Goal: Task Accomplishment & Management: Complete application form

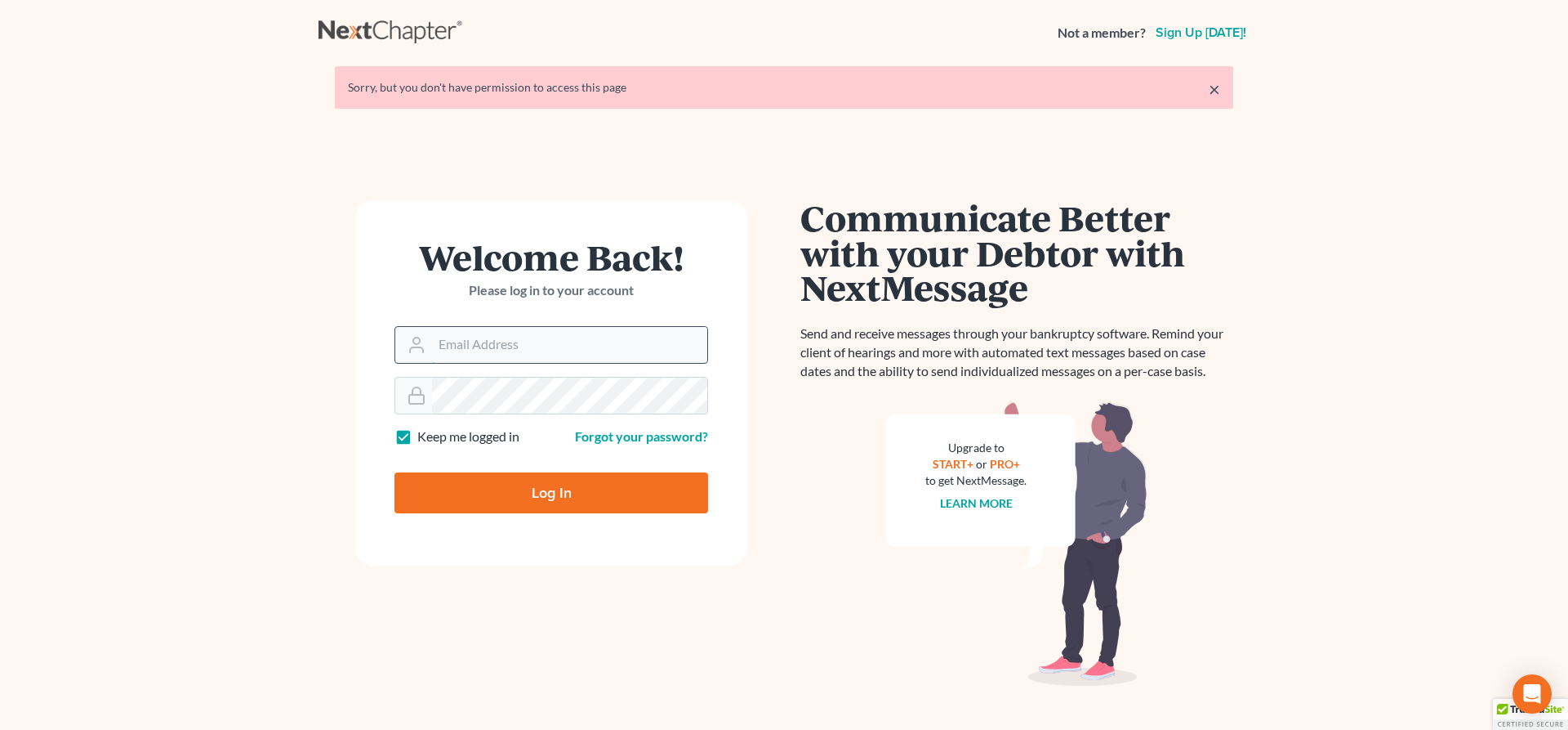
click at [471, 346] on input "Email Address" at bounding box center [569, 345] width 275 height 36
type input "[PERSON_NAME][EMAIL_ADDRESS][DOMAIN_NAME]"
click at [514, 497] on input "Log In" at bounding box center [552, 493] width 313 height 41
type input "Thinking..."
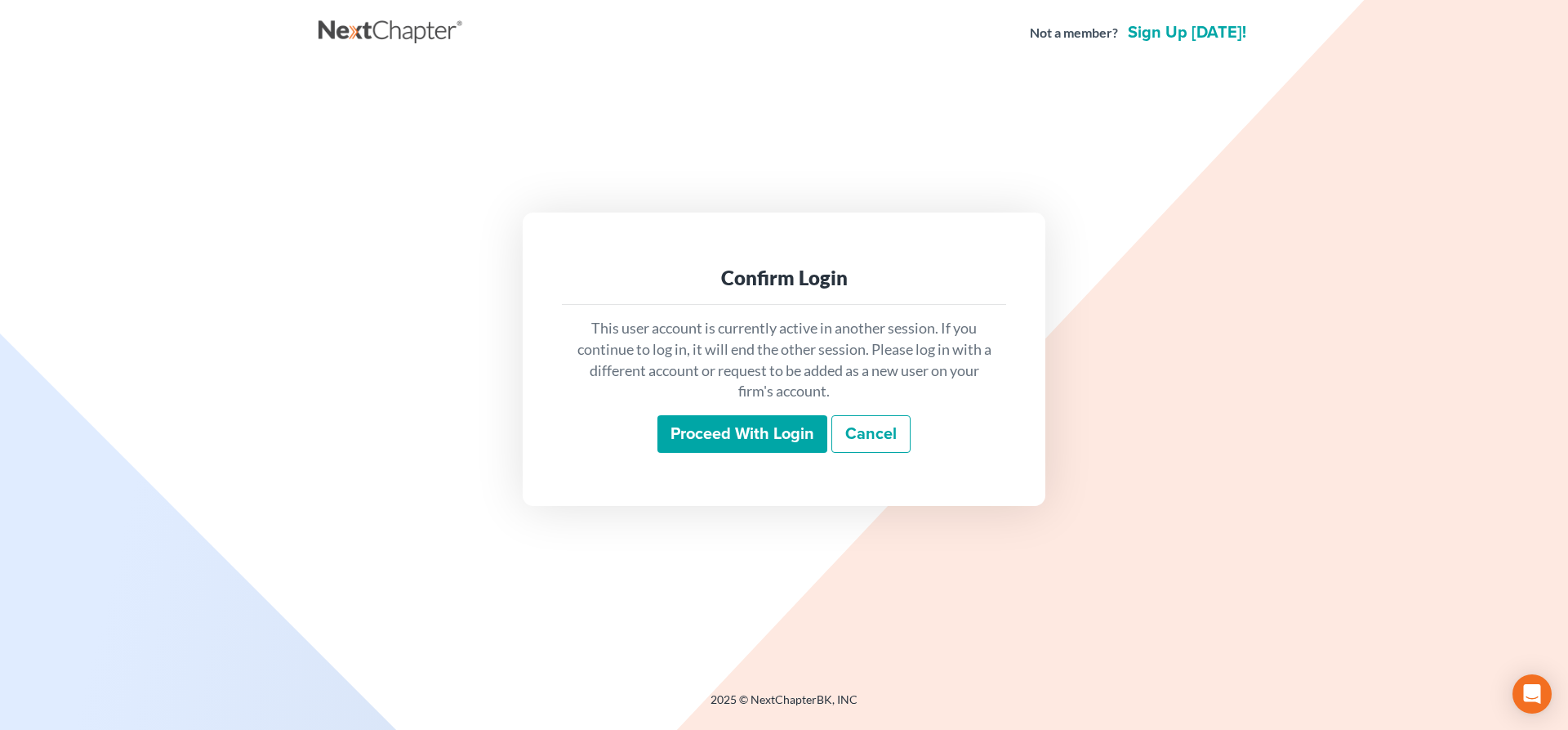
click at [753, 441] on input "Proceed with login" at bounding box center [742, 434] width 170 height 38
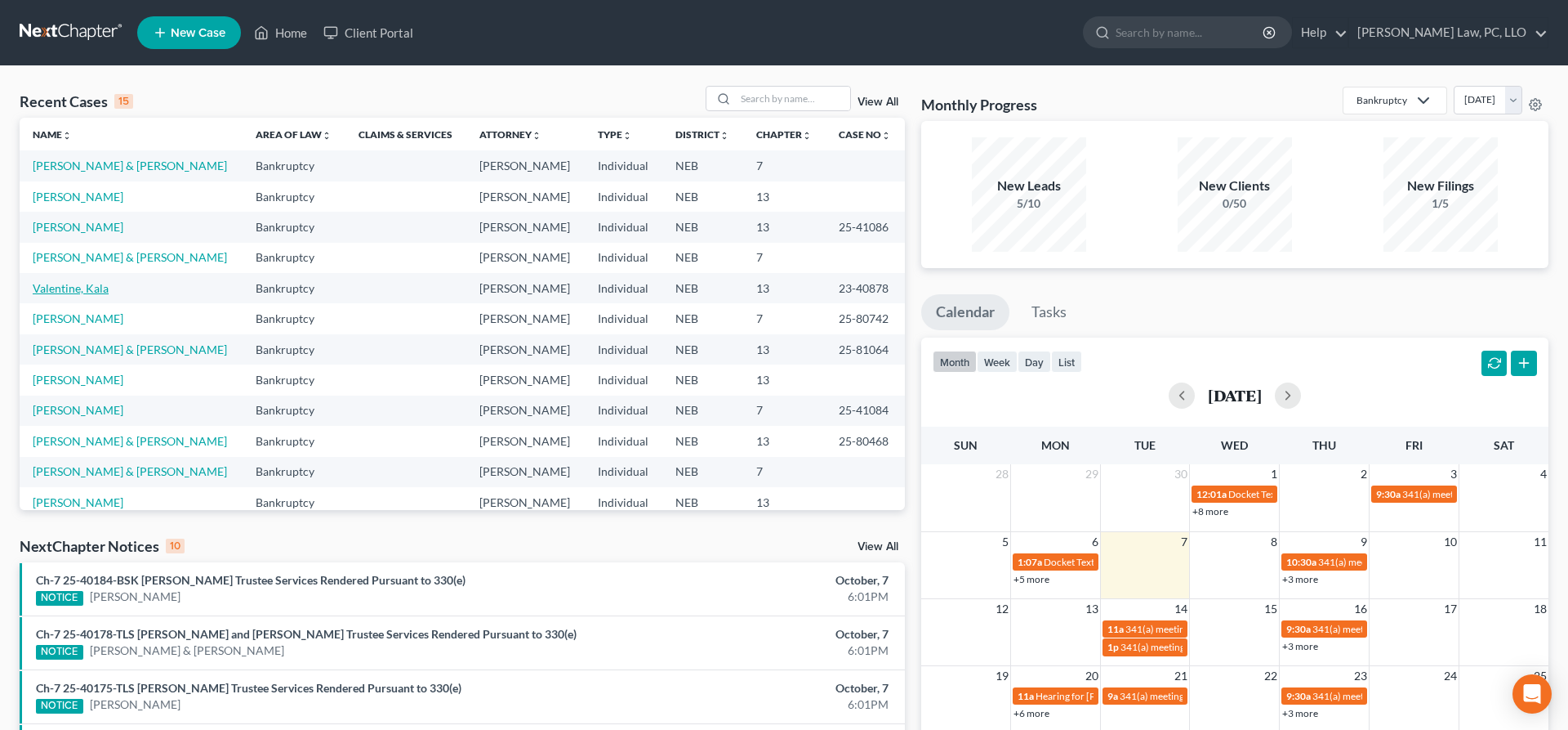
click at [89, 293] on link "Valentine, Kala" at bounding box center [71, 288] width 76 height 14
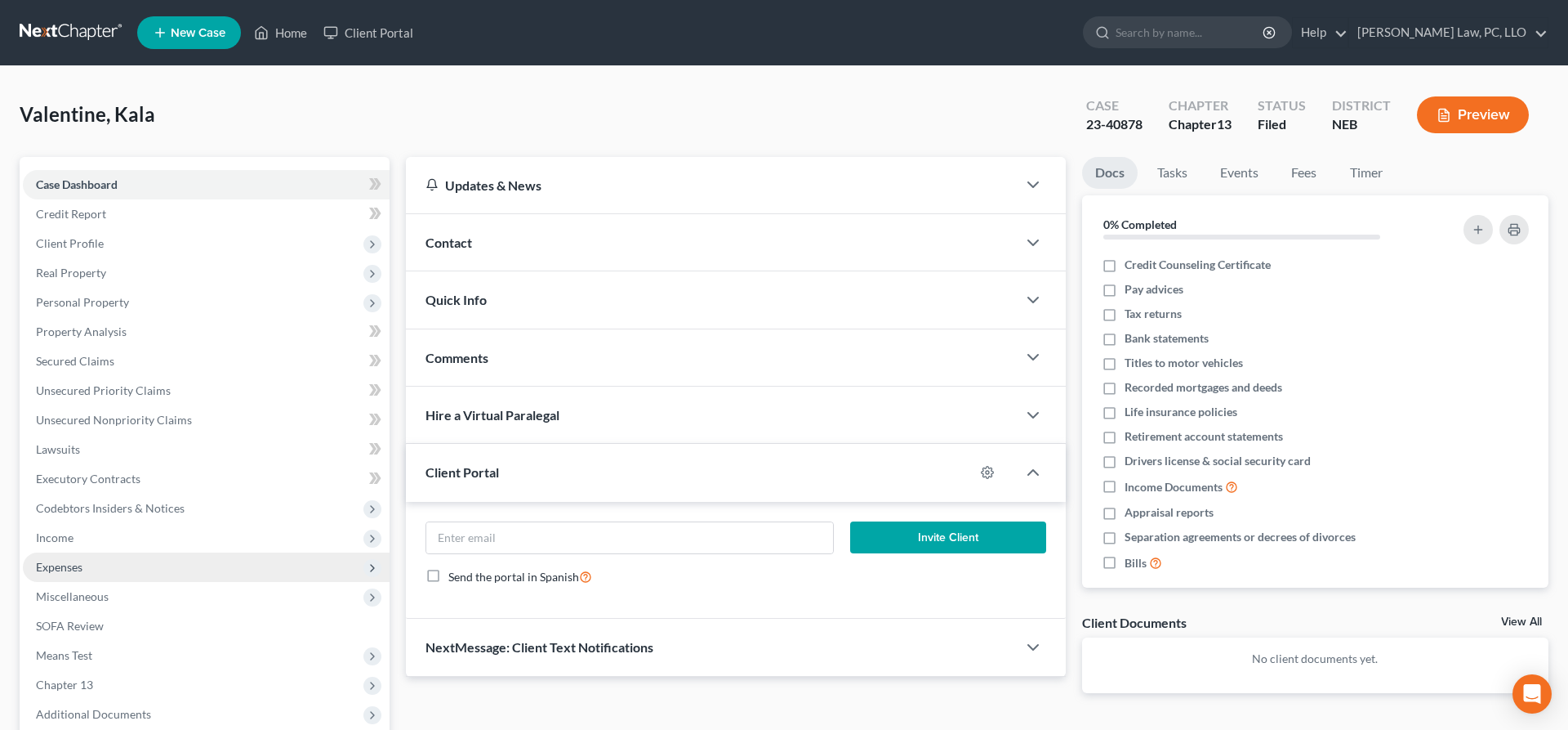
click at [71, 564] on span "Expenses" at bounding box center [59, 566] width 47 height 14
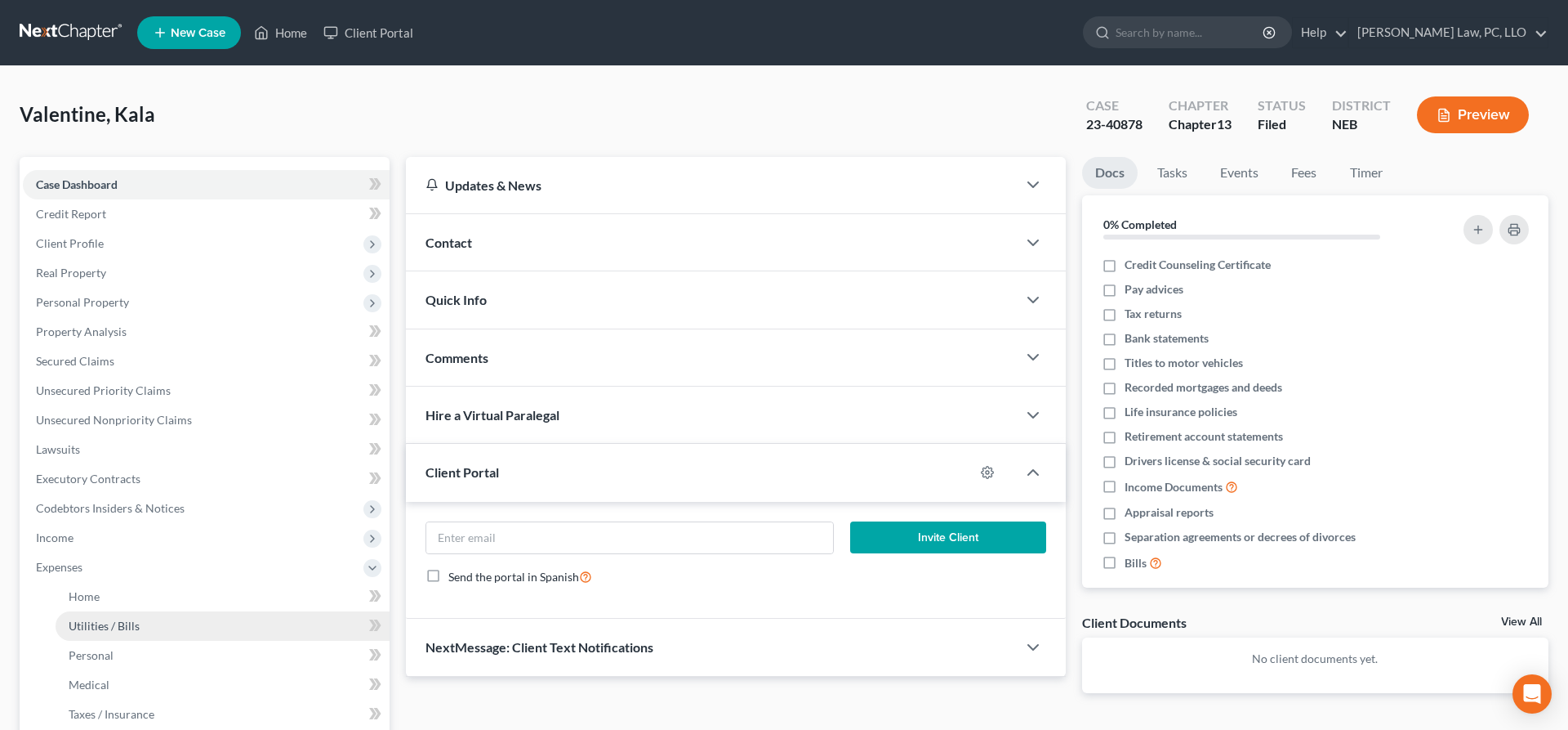
click at [118, 623] on span "Utilities / Bills" at bounding box center [104, 626] width 71 height 14
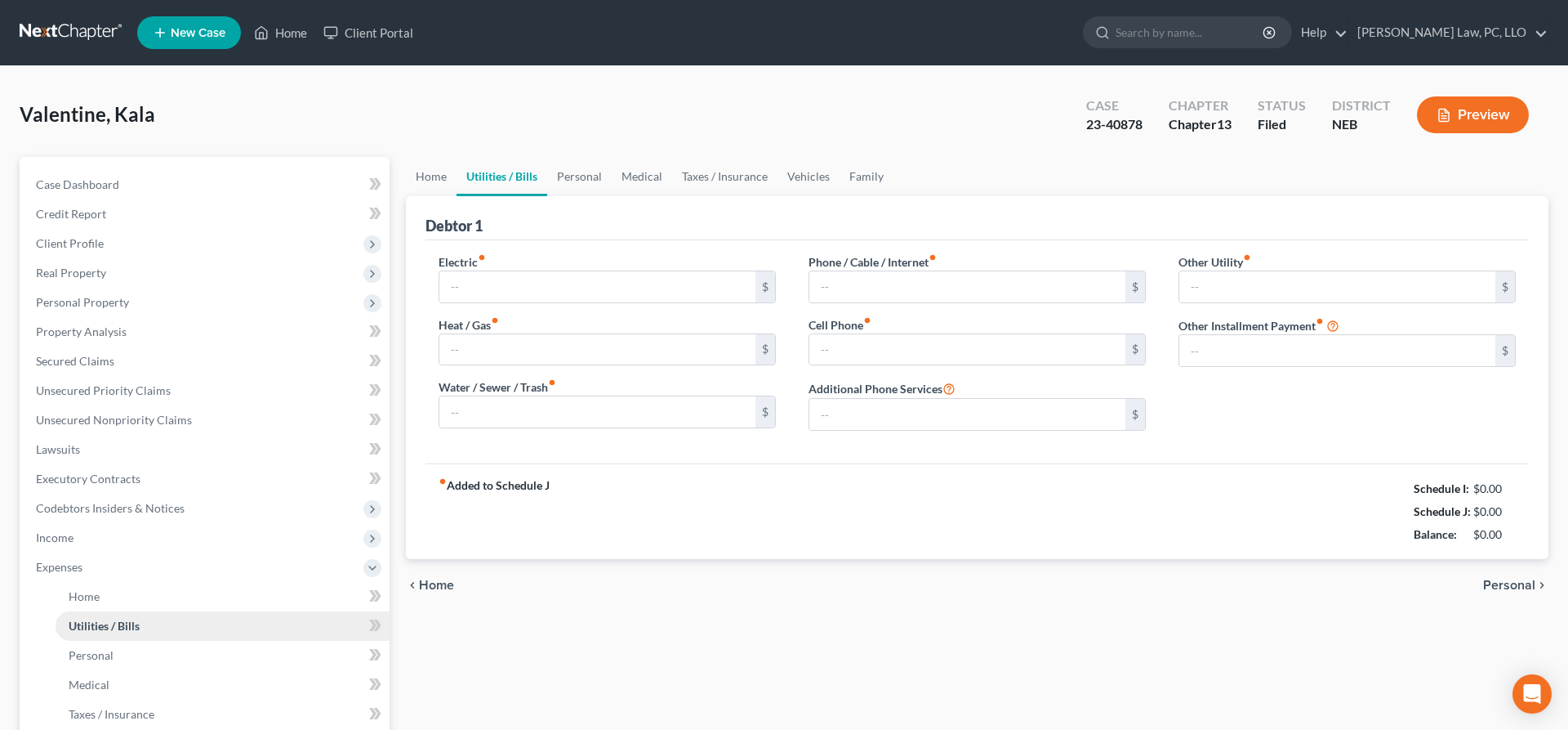
type input "120.00"
type input "0.00"
type input "100.00"
type input "400.00"
type input "0.00"
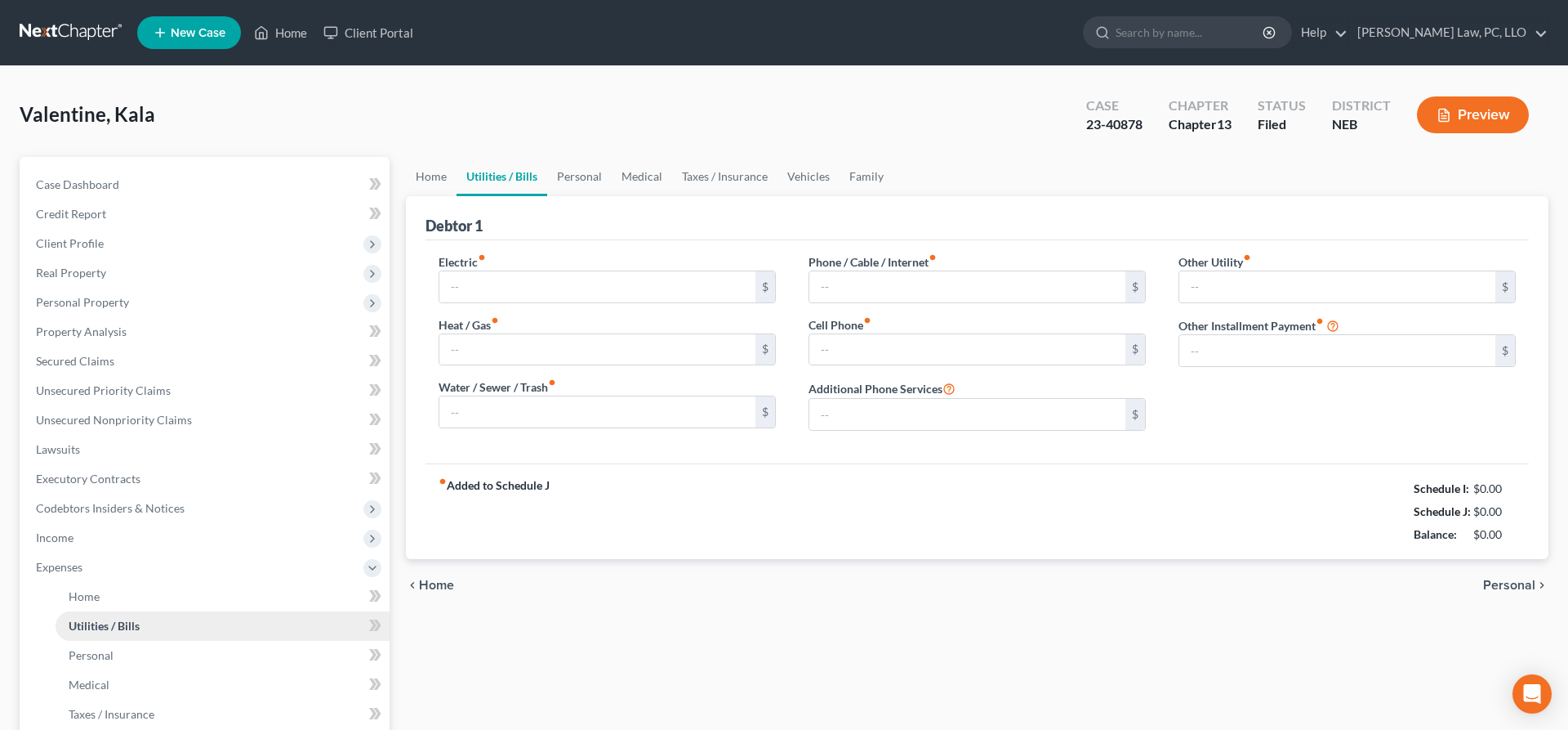
type input "0.00"
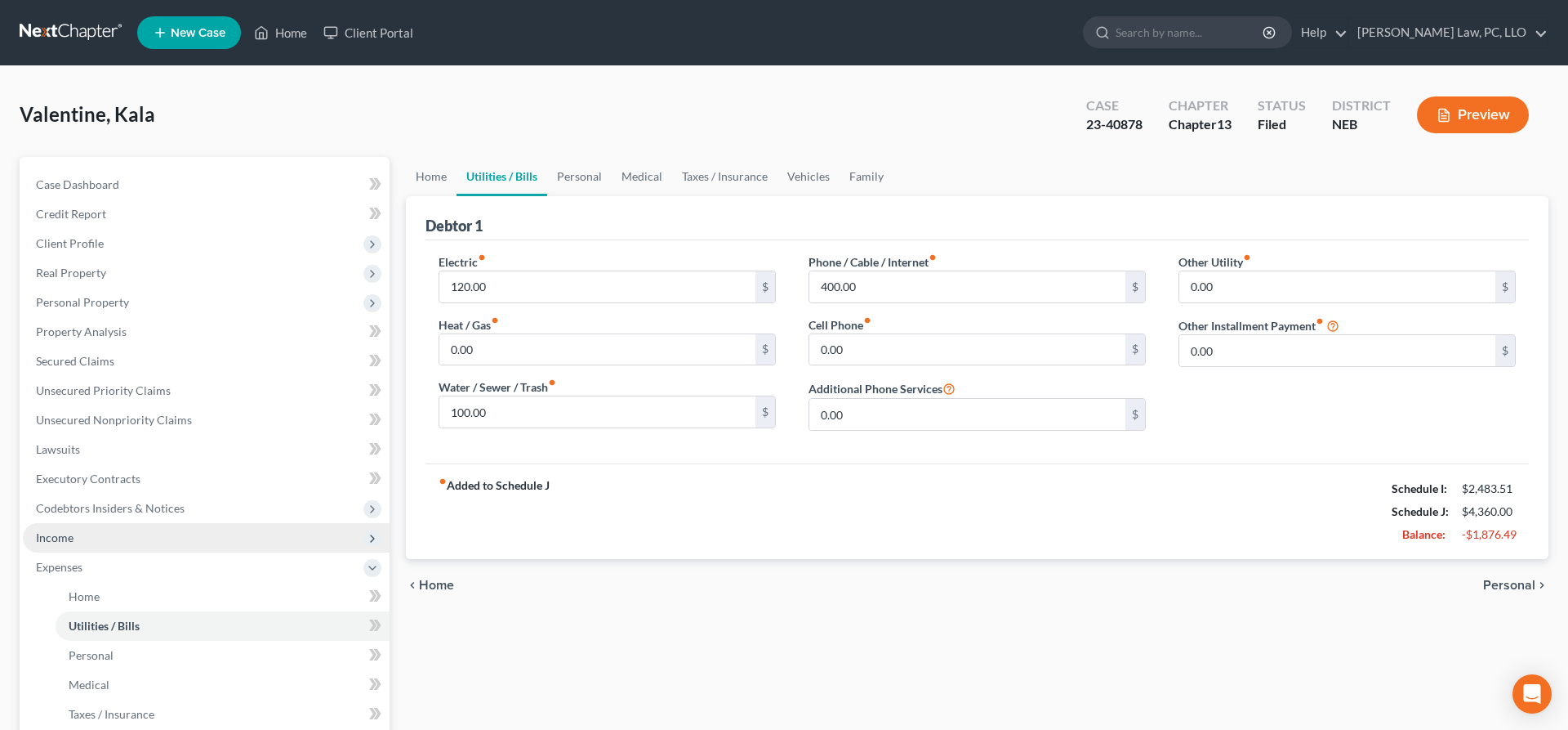
click at [89, 543] on span "Income" at bounding box center [206, 537] width 367 height 29
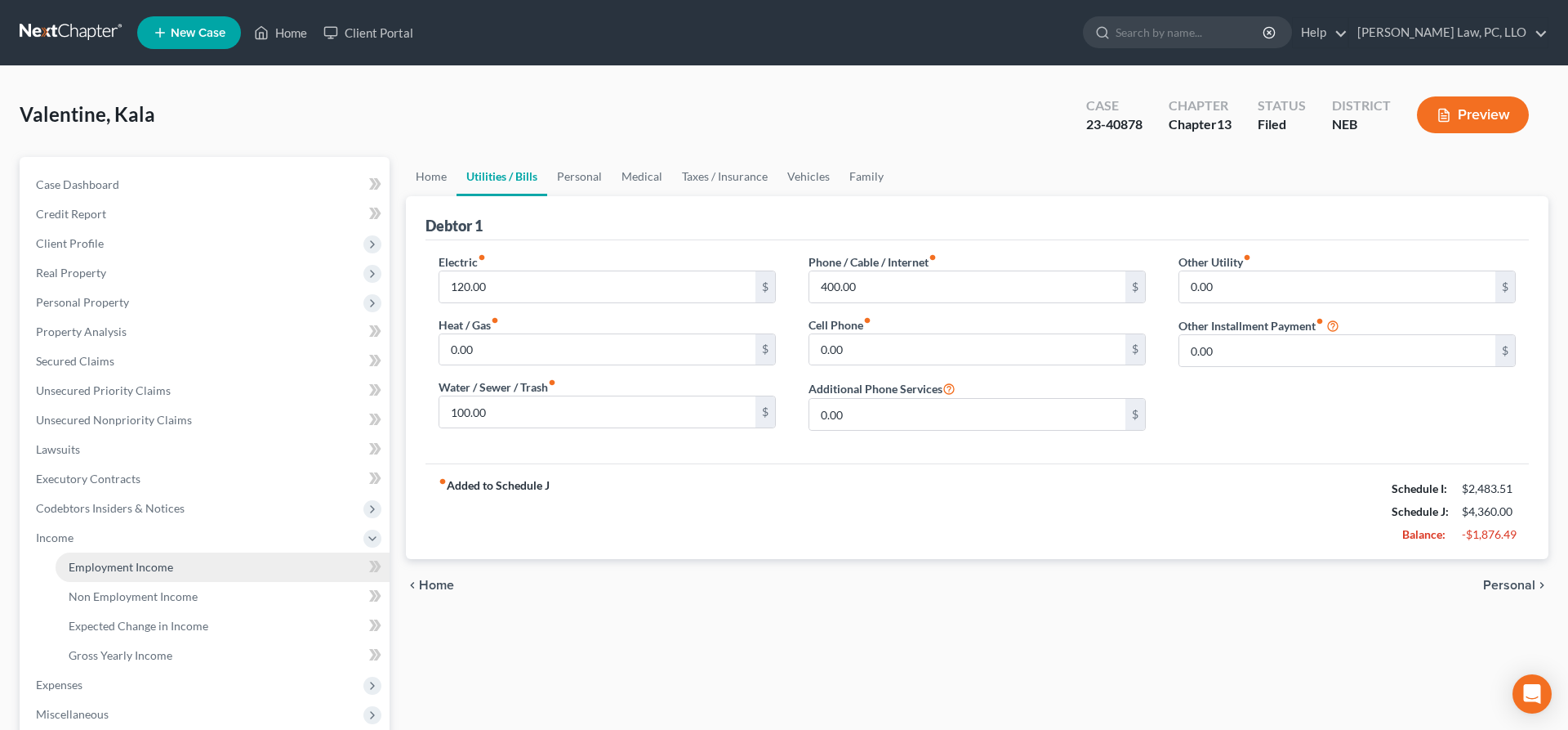
click at [110, 559] on link "Employment Income" at bounding box center [222, 567] width 334 height 29
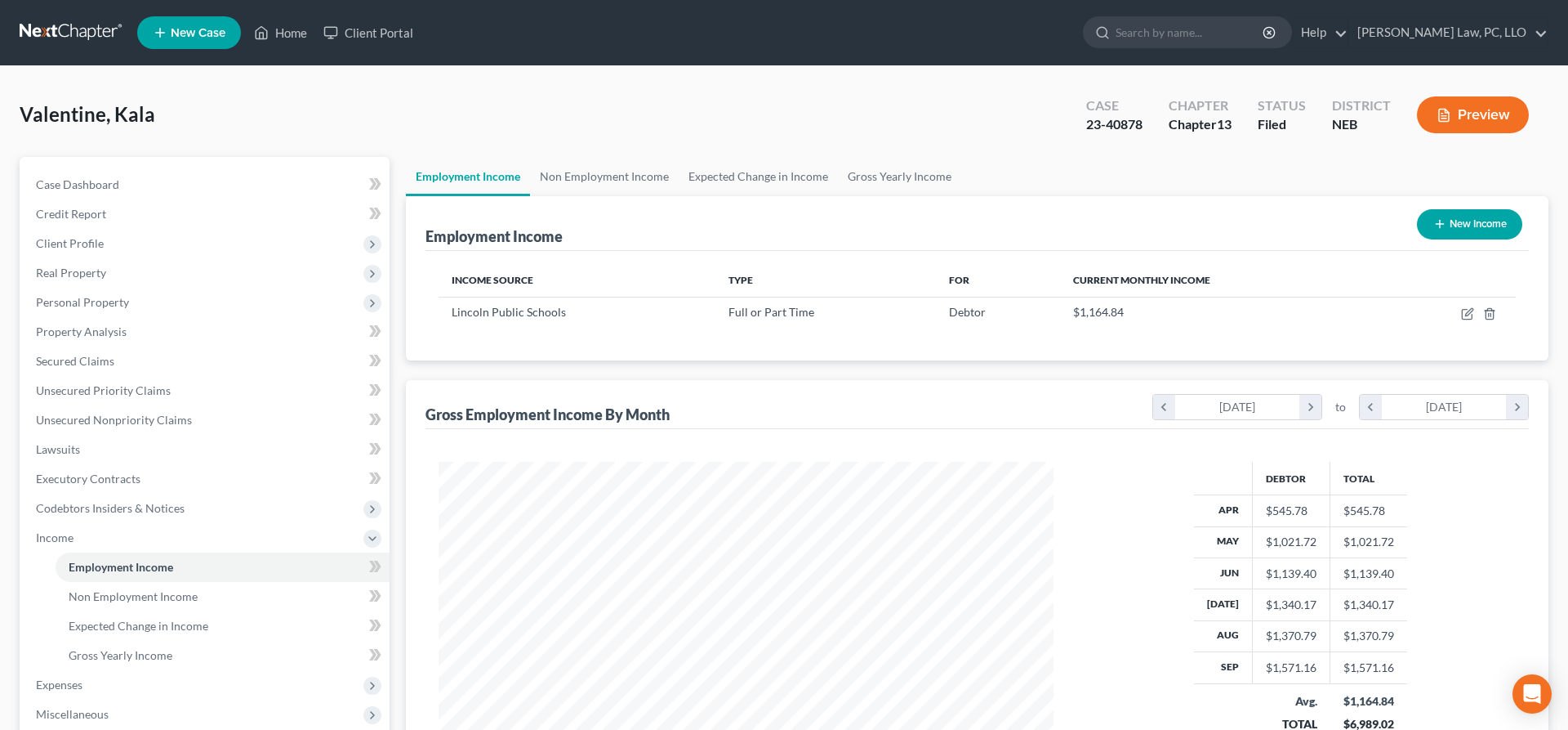
scroll to position [308, 648]
click at [878, 182] on link "Gross Yearly Income" at bounding box center [900, 176] width 124 height 39
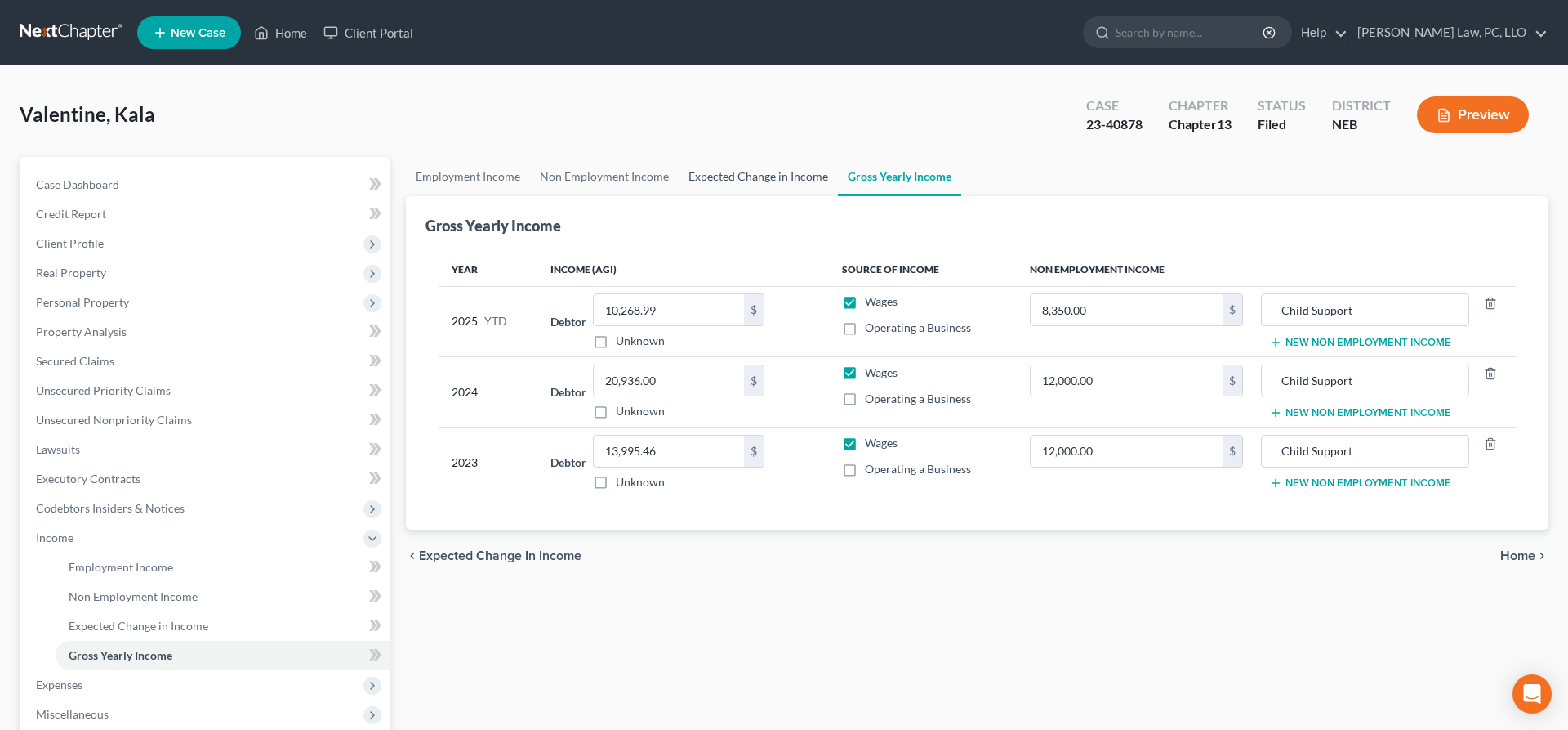
click at [788, 176] on link "Expected Change in Income" at bounding box center [759, 176] width 160 height 39
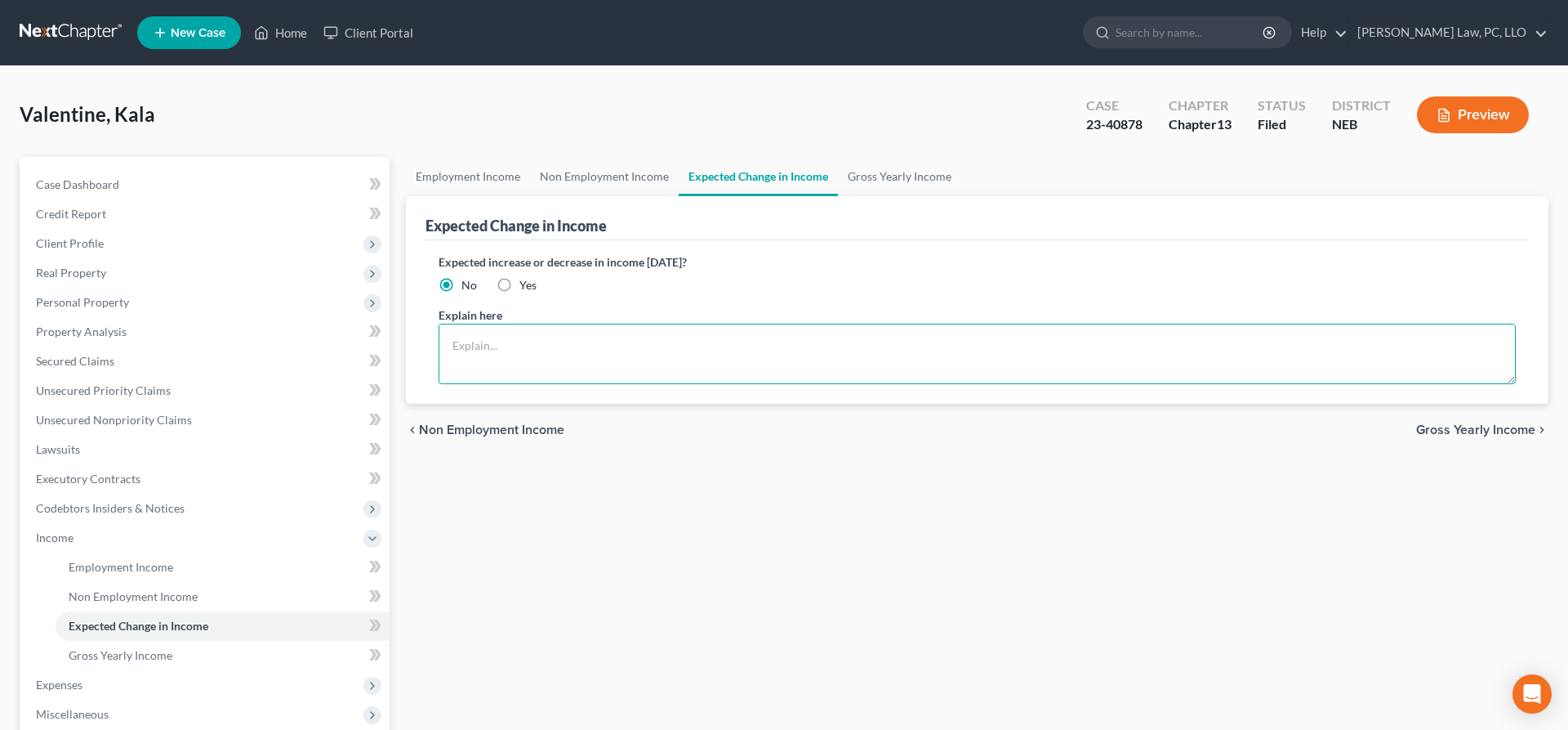
click at [729, 361] on textarea at bounding box center [978, 354] width 1078 height 60
type textarea "Debtor acknowledges that the schedules do not show she can afford the required …"
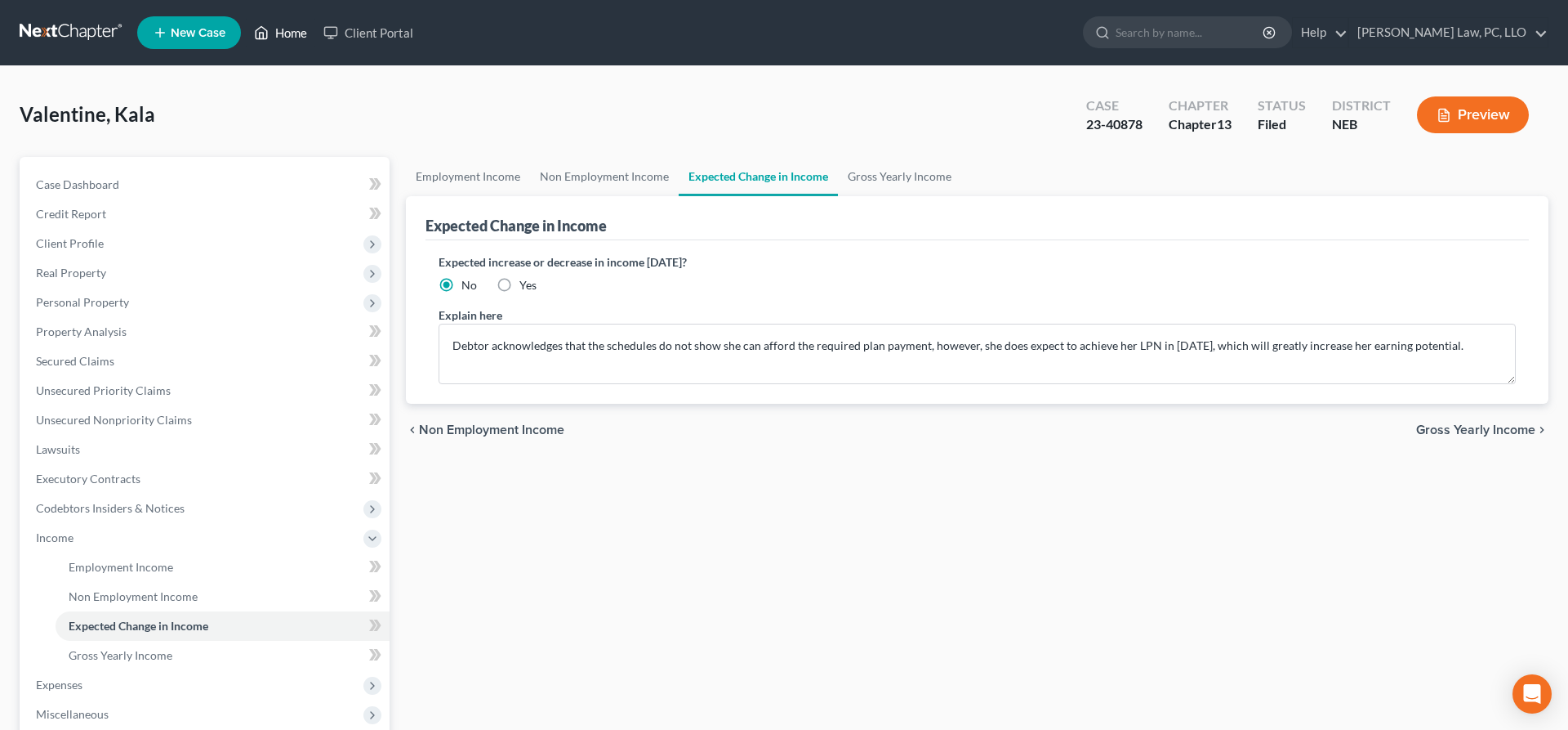
click at [297, 33] on link "Home" at bounding box center [280, 32] width 69 height 29
